Goal: Task Accomplishment & Management: Manage account settings

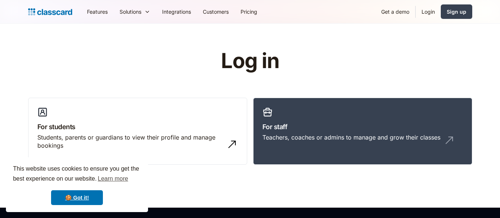
click at [430, 9] on link "Login" at bounding box center [428, 11] width 25 height 17
click at [431, 13] on link "Login" at bounding box center [428, 11] width 25 height 17
click at [429, 13] on link "Login" at bounding box center [428, 11] width 25 height 17
click at [422, 9] on link "Login" at bounding box center [428, 11] width 25 height 17
